Goal: Obtain resource: Download file/media

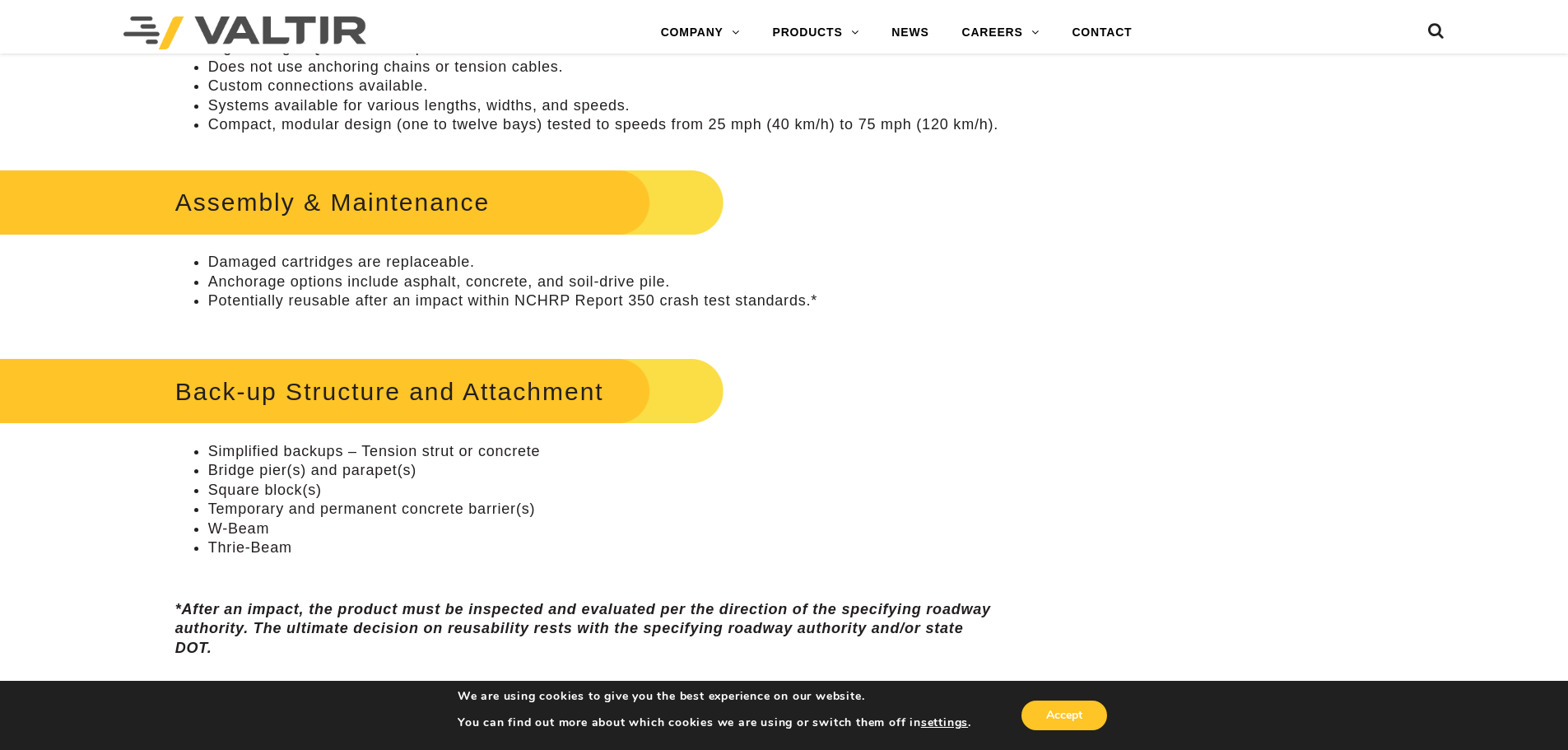
scroll to position [906, 0]
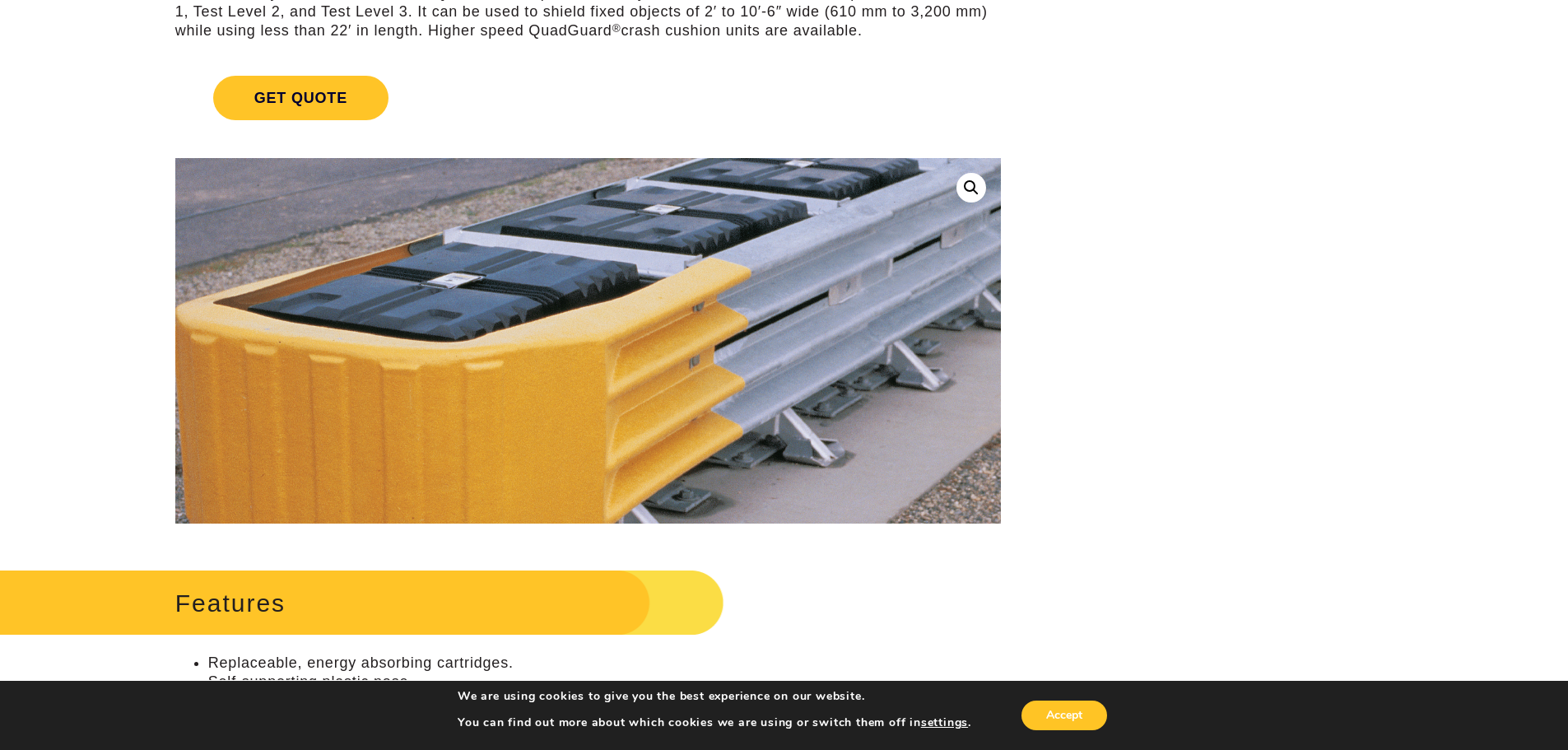
scroll to position [165, 0]
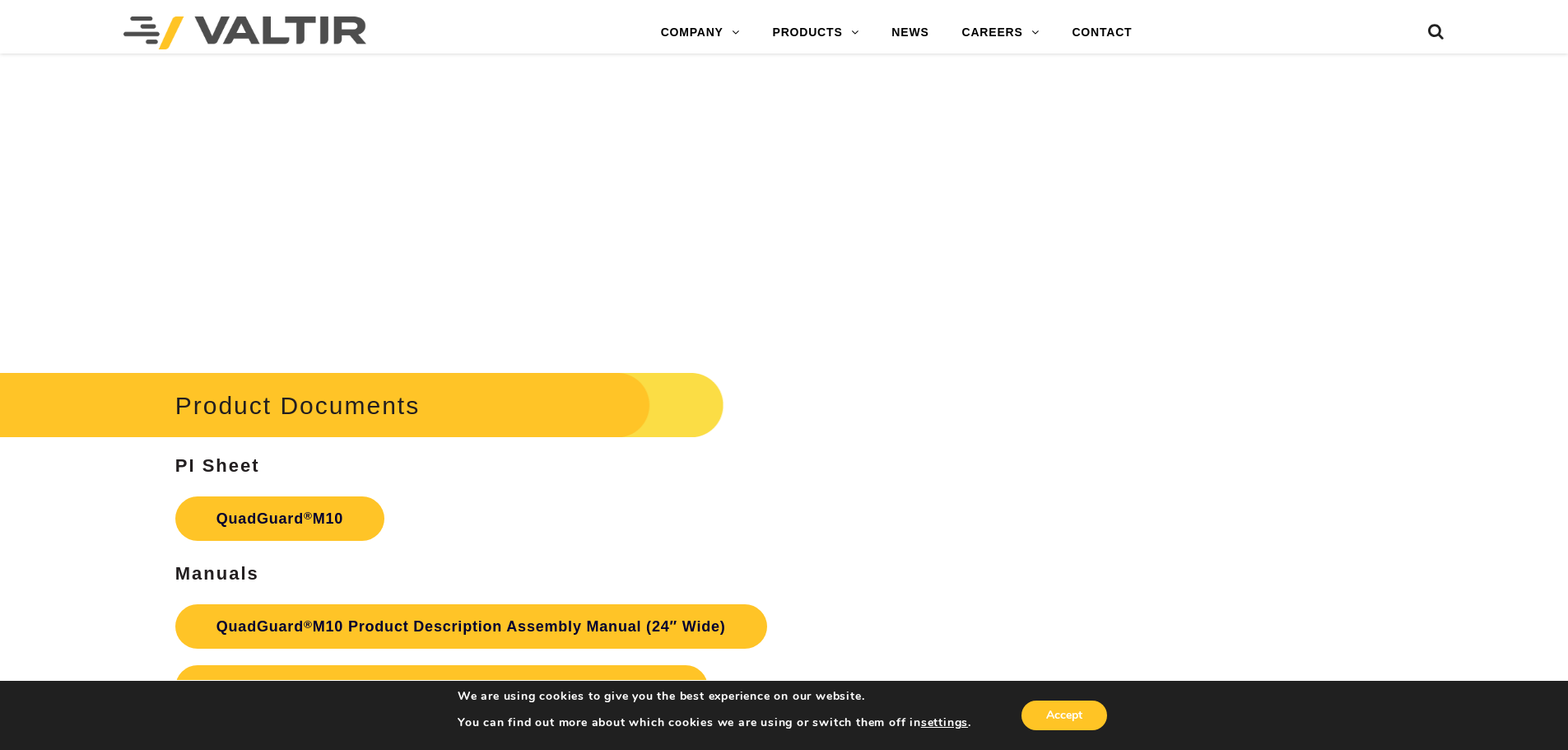
scroll to position [5928, 0]
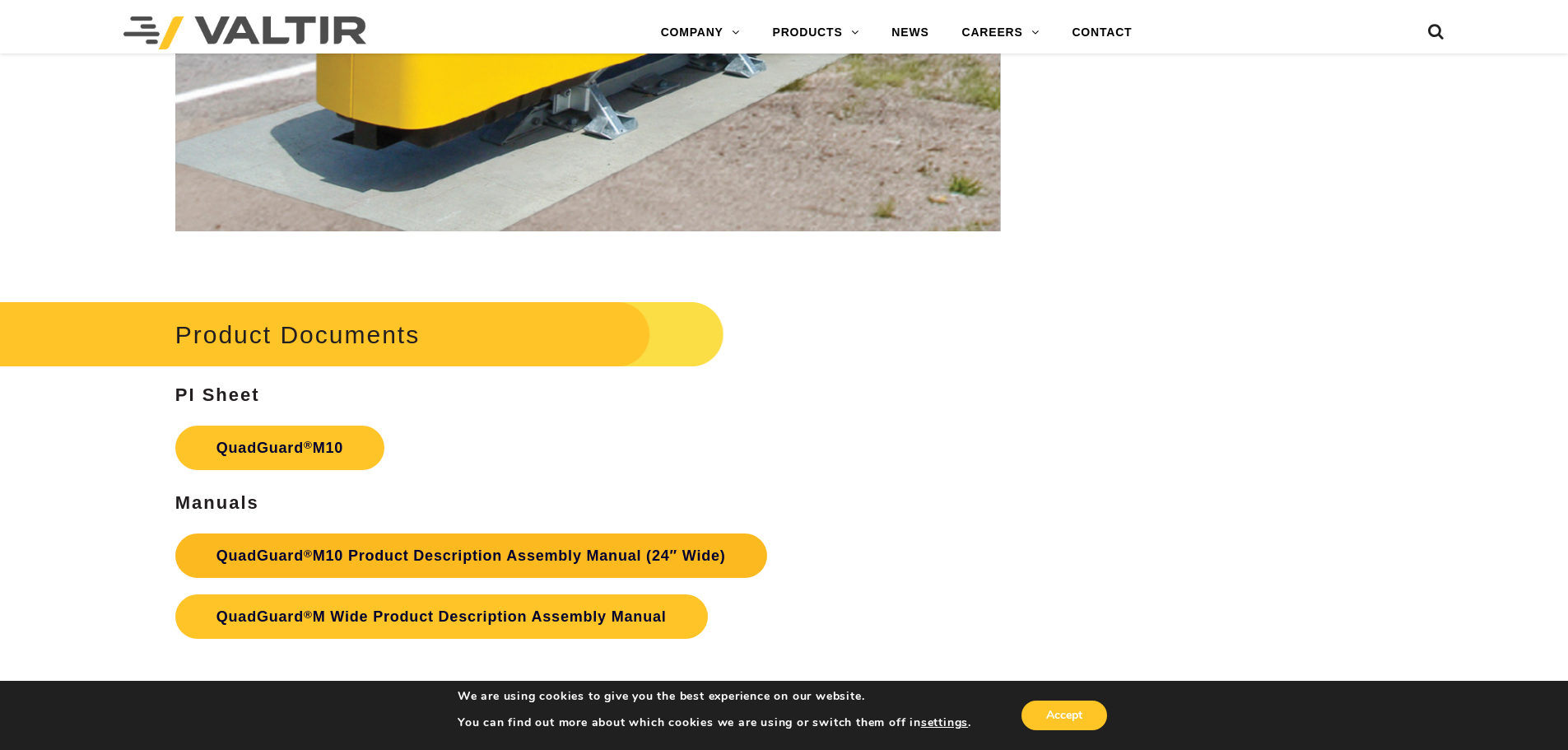
click at [283, 556] on link "QuadGuard ® M10 Product Description Assembly Manual (24″ Wide)" at bounding box center [470, 556] width 591 height 45
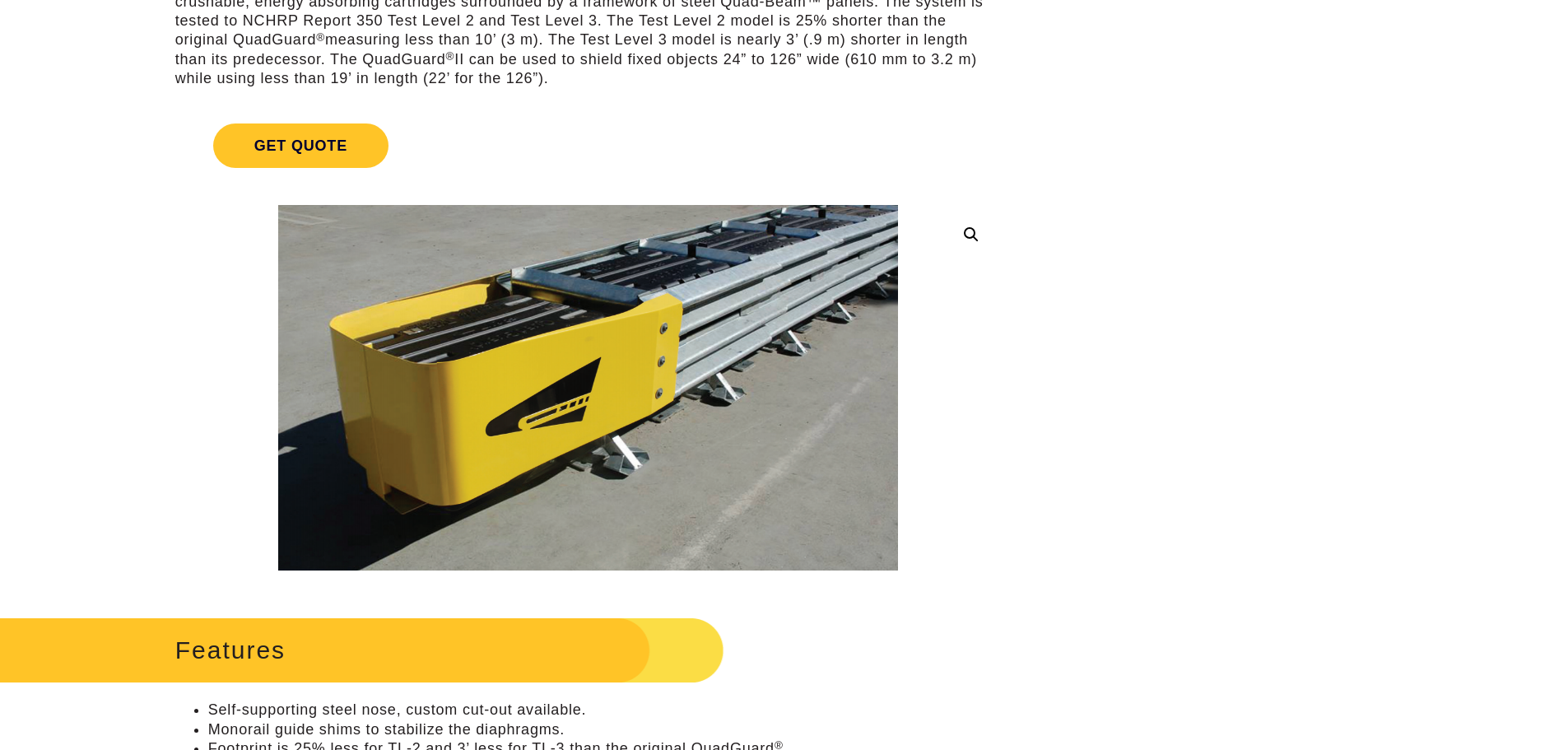
scroll to position [247, 0]
